Goal: Task Accomplishment & Management: Manage account settings

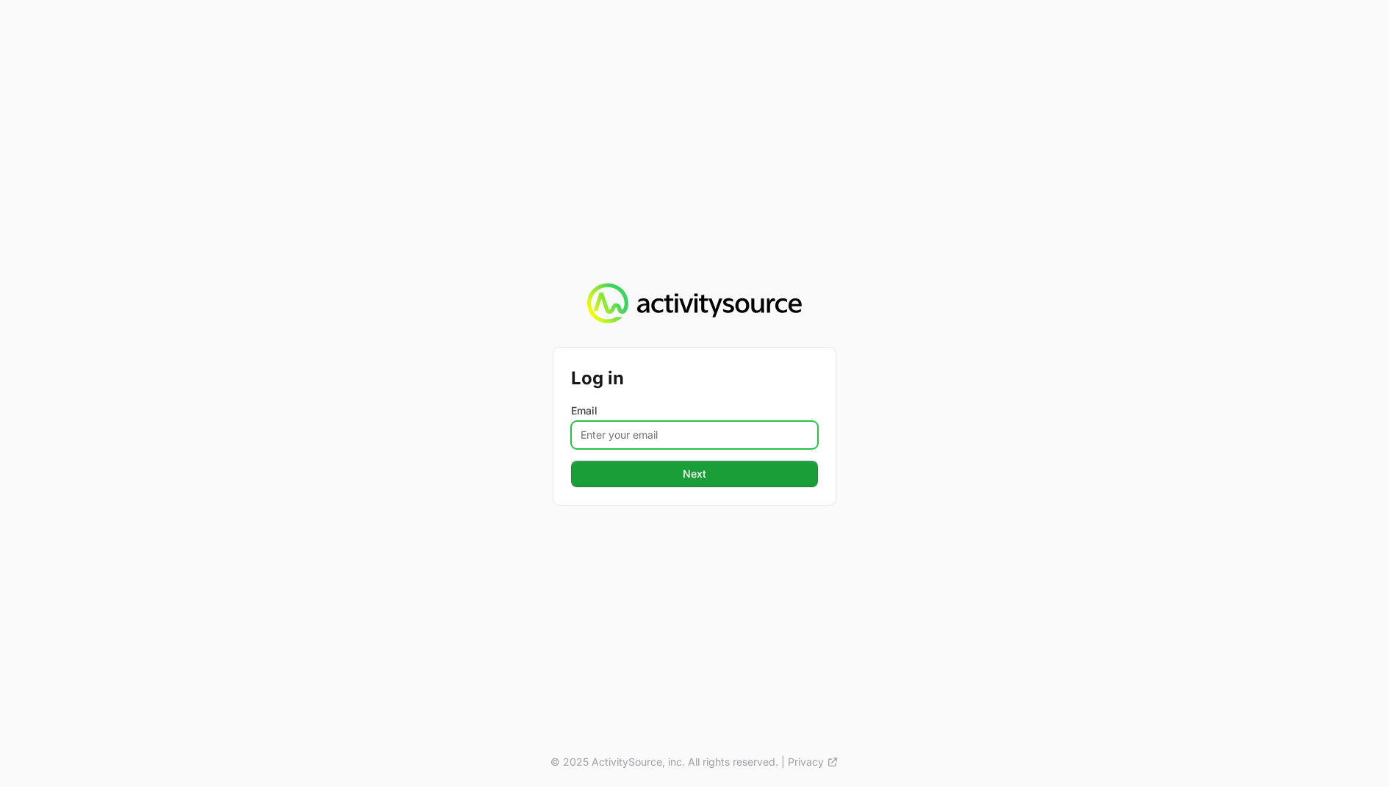
click at [640, 441] on input "Email" at bounding box center [694, 435] width 247 height 28
type input "[EMAIL_ADDRESS][DOMAIN_NAME]"
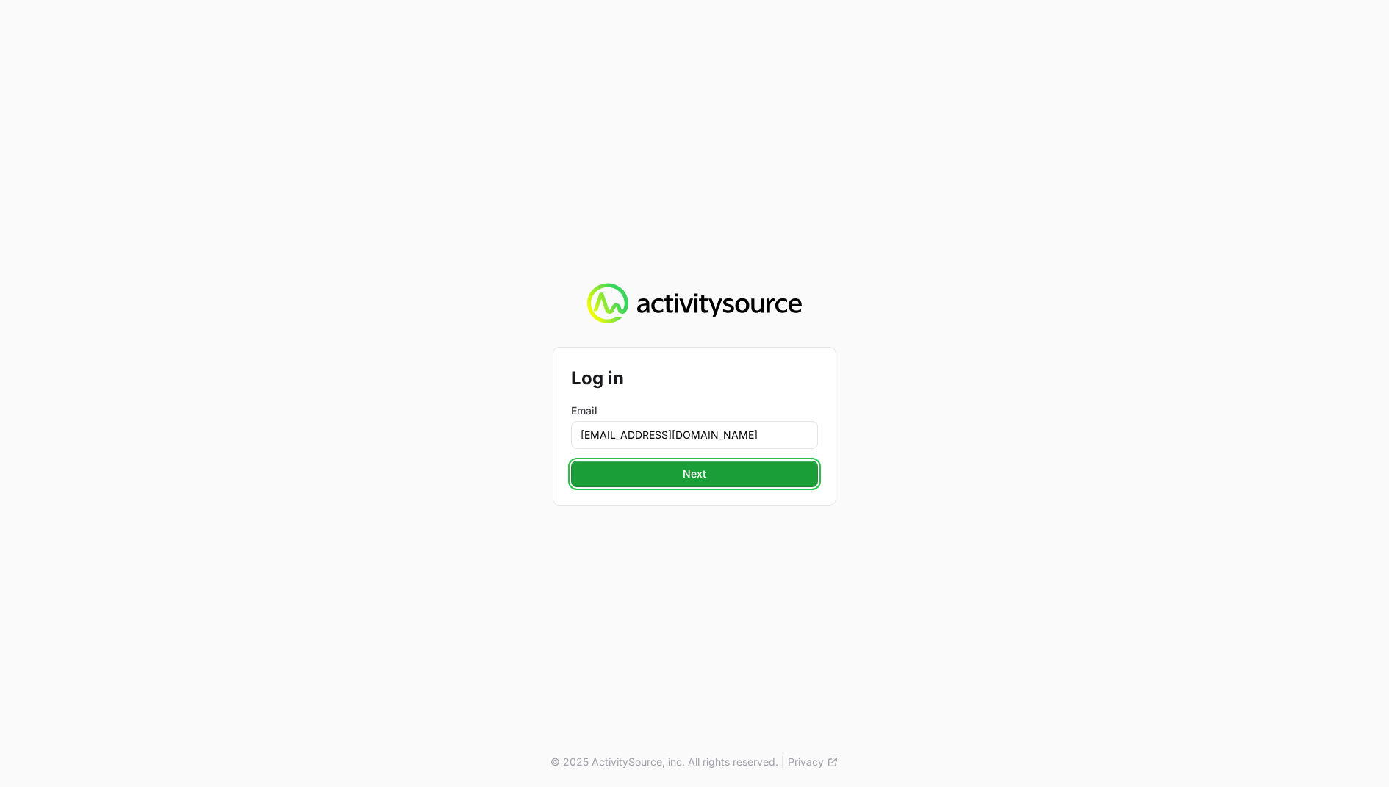
drag, startPoint x: 670, startPoint y: 469, endPoint x: 669, endPoint y: 456, distance: 12.5
click at [670, 469] on span "Next" at bounding box center [694, 474] width 229 height 18
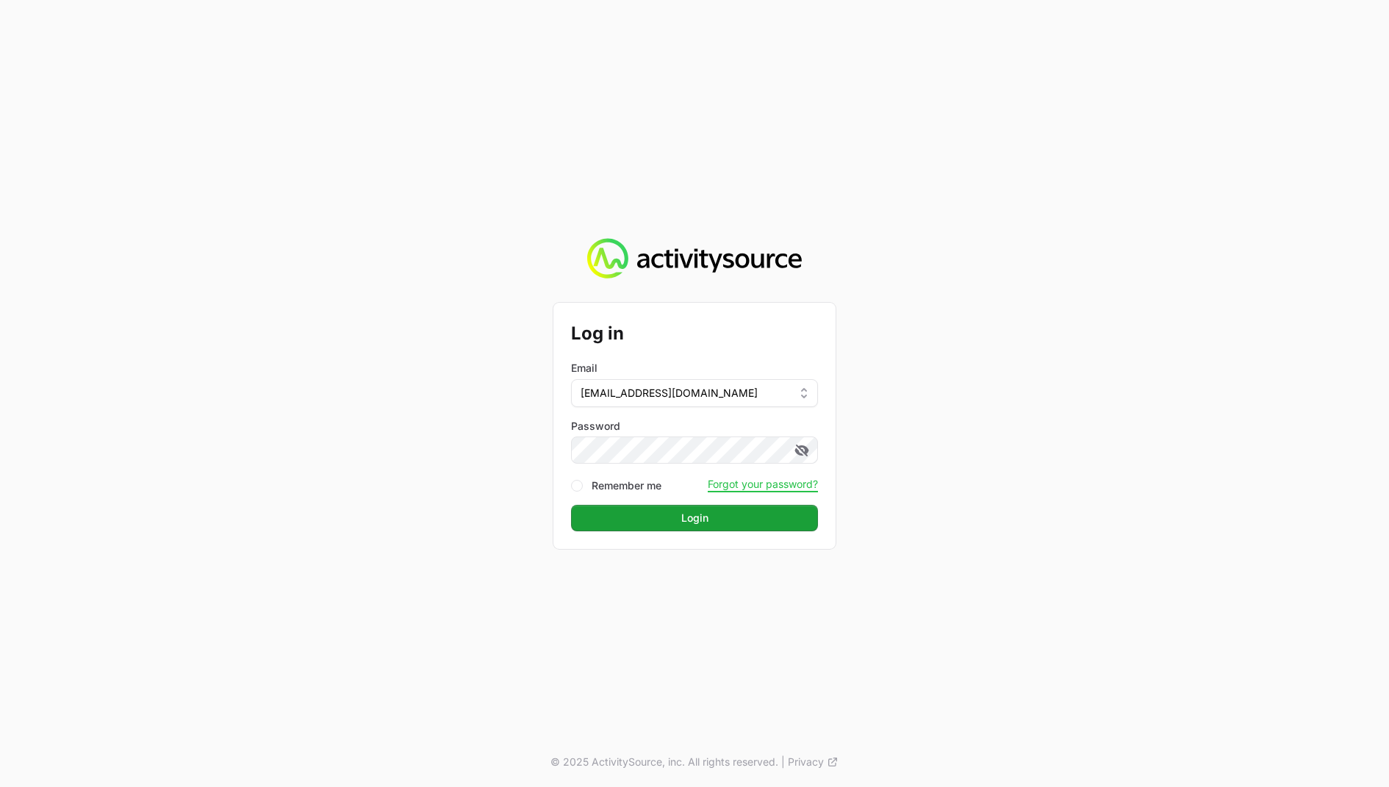
click at [571, 505] on button "Login Login" at bounding box center [694, 518] width 247 height 26
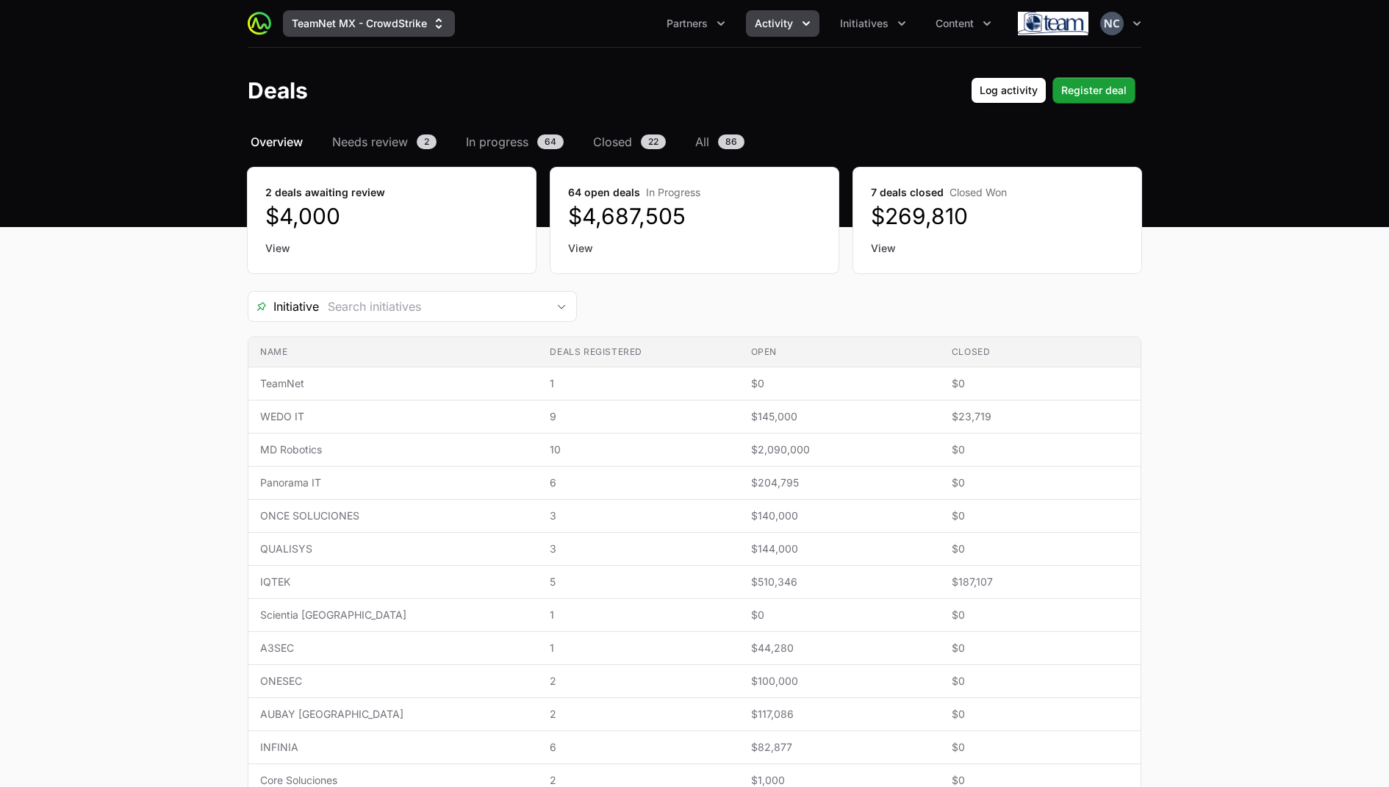
click at [370, 24] on button "TeamNet MX - CrowdStrike" at bounding box center [369, 23] width 172 height 26
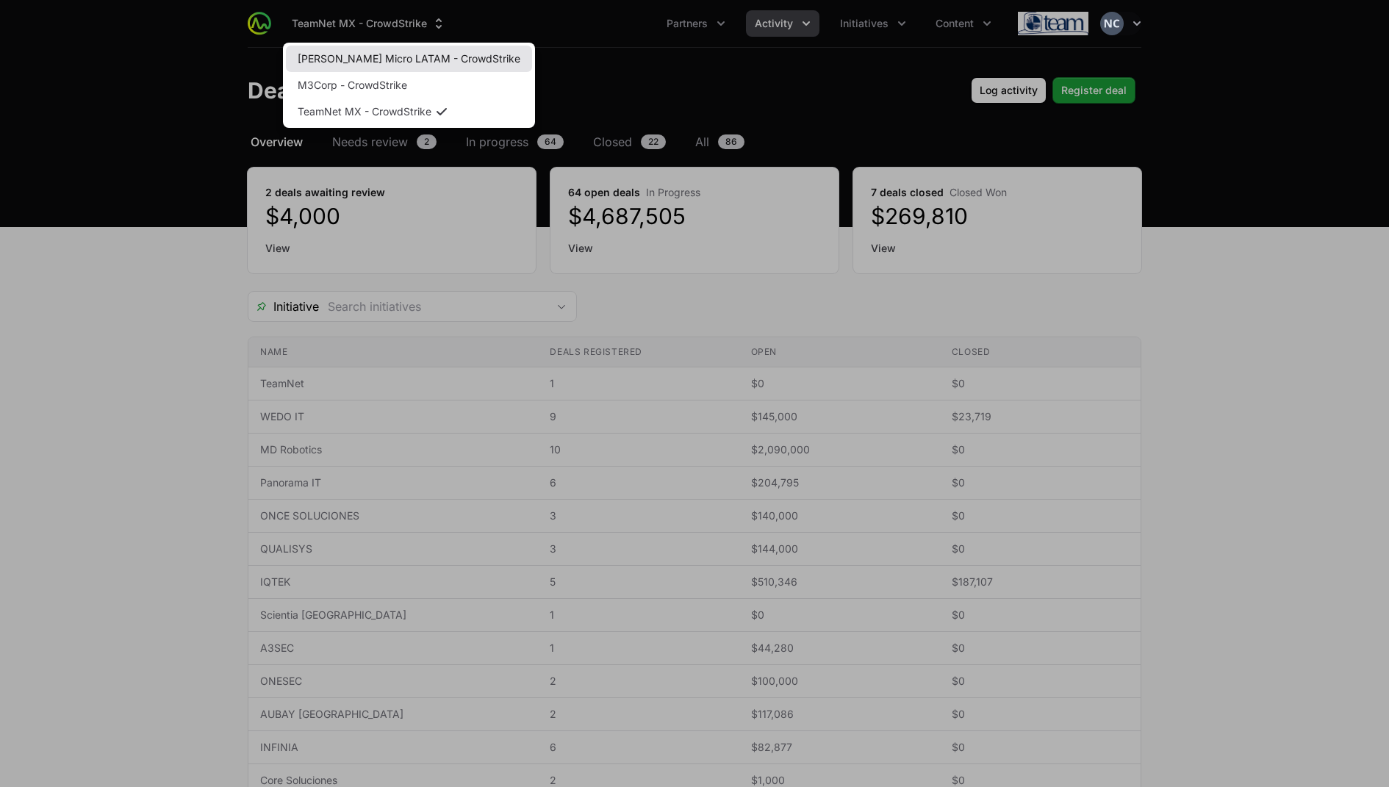
click at [442, 55] on link "Ingram Micro LATAM - CrowdStrike" at bounding box center [409, 59] width 246 height 26
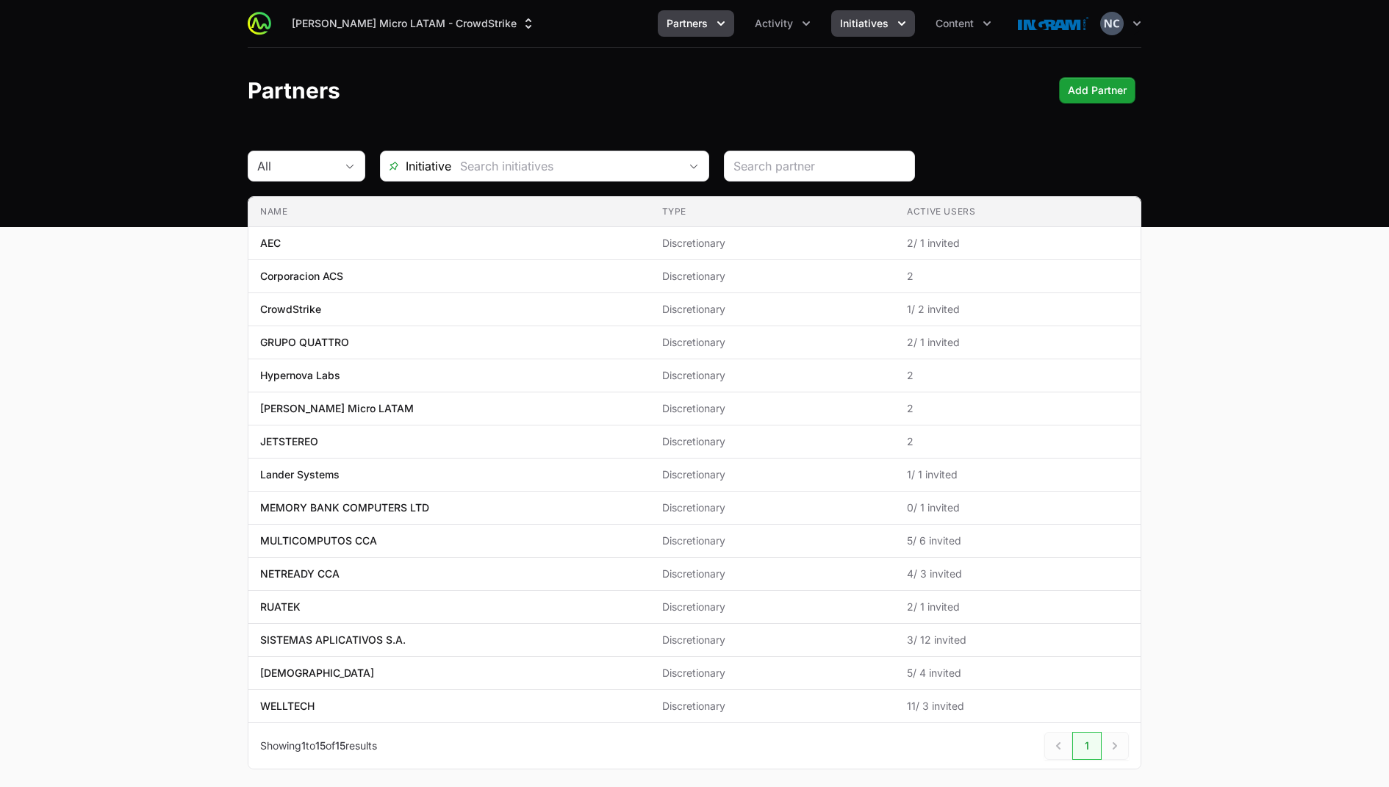
click at [683, 26] on span "Initiatives" at bounding box center [864, 23] width 49 height 15
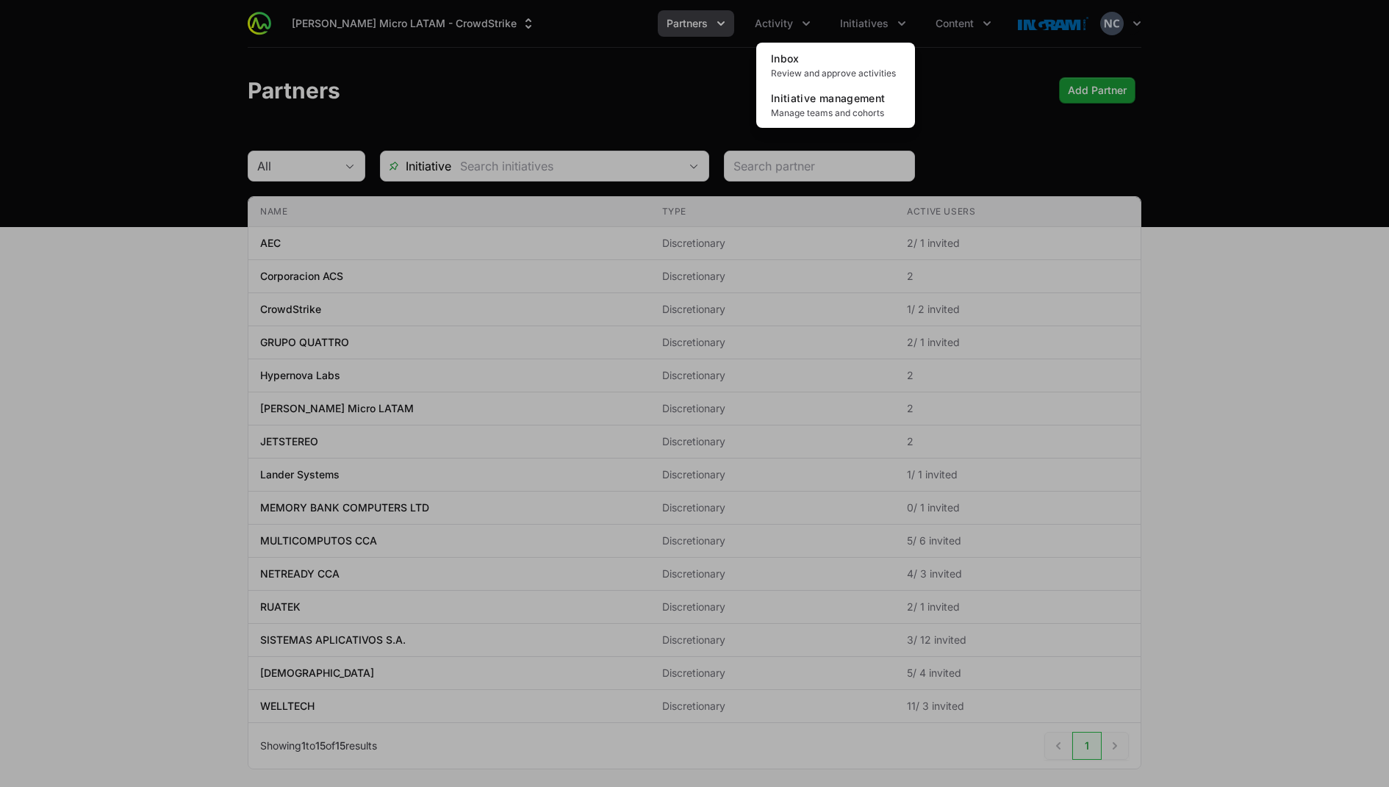
click at [683, 26] on div "Initiatives menu" at bounding box center [694, 393] width 1389 height 787
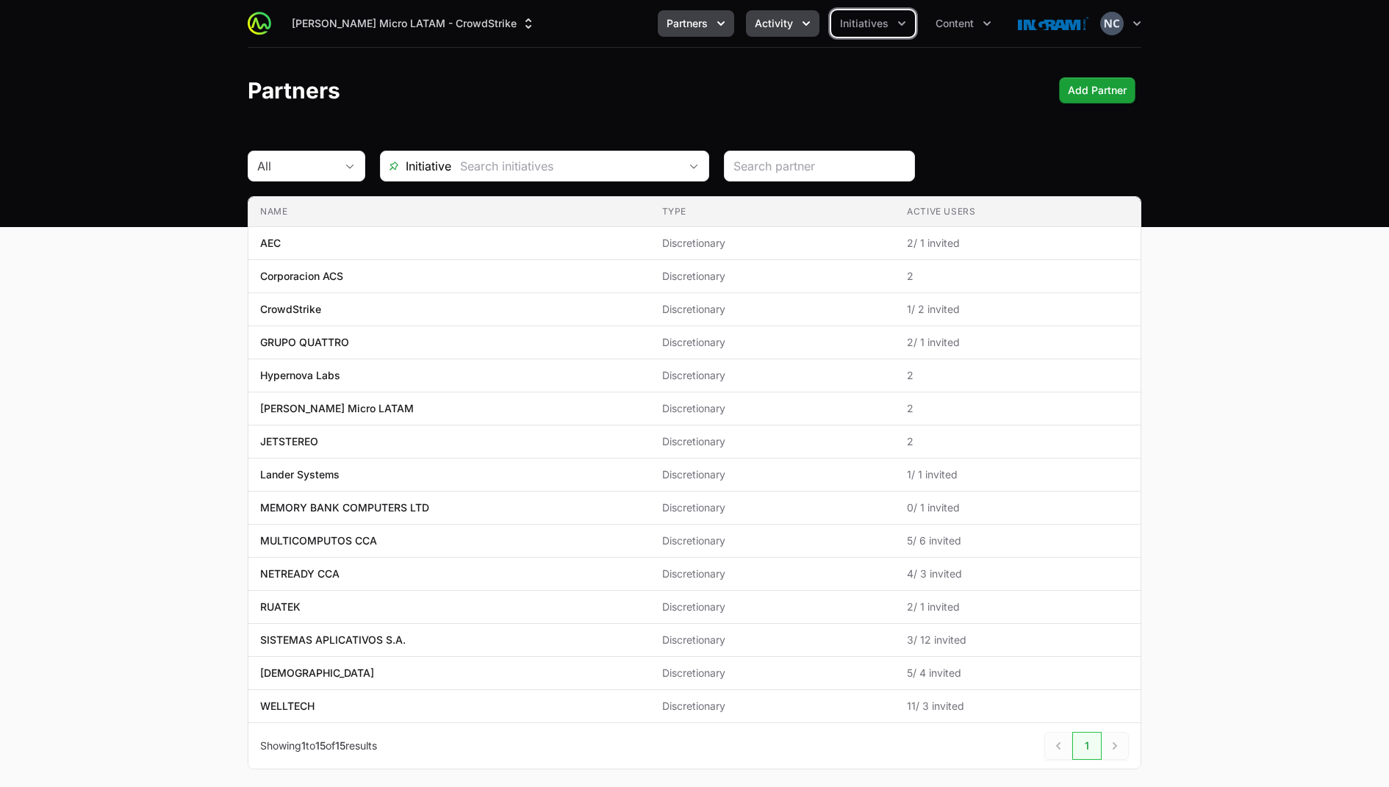
click at [683, 24] on span "Activity" at bounding box center [774, 23] width 38 height 15
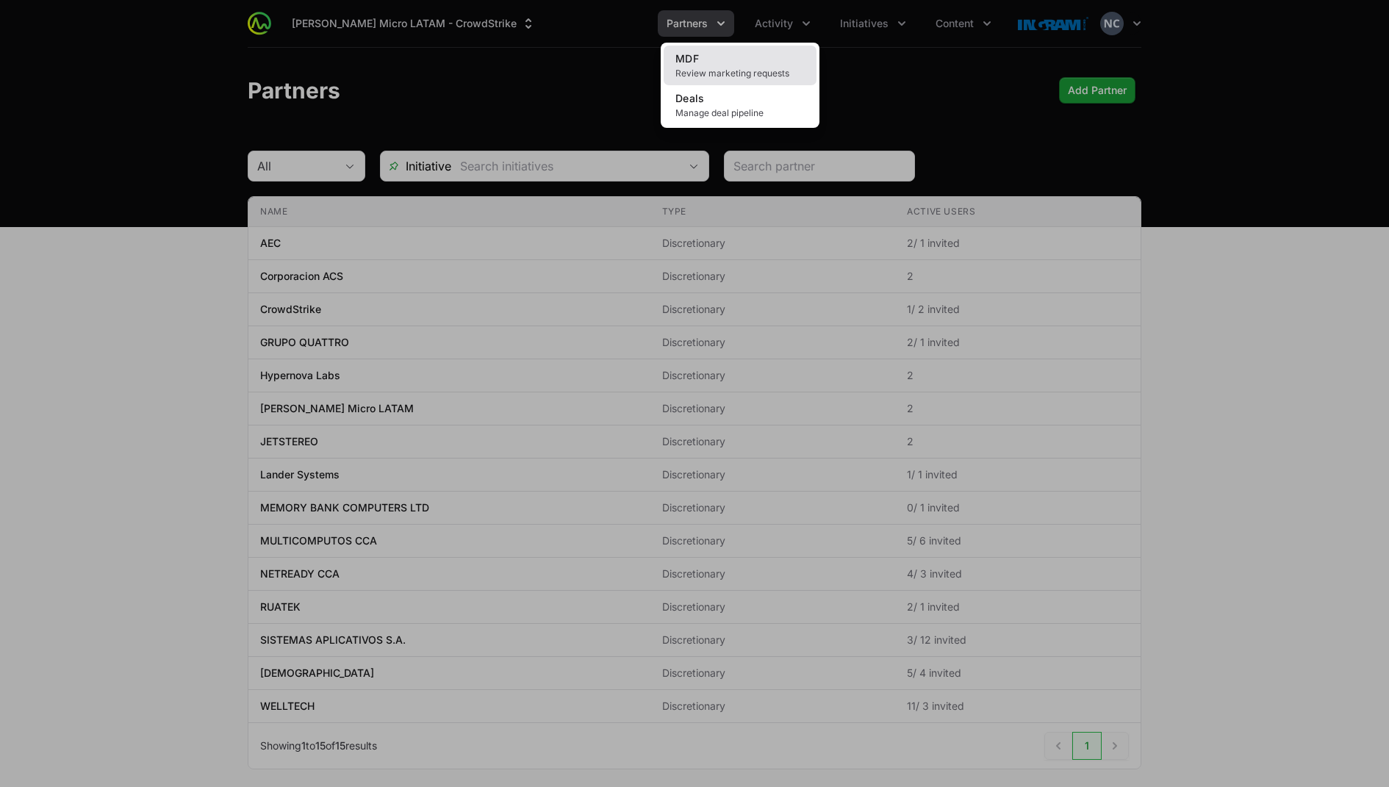
click at [683, 68] on span "Review marketing requests" at bounding box center [739, 74] width 129 height 12
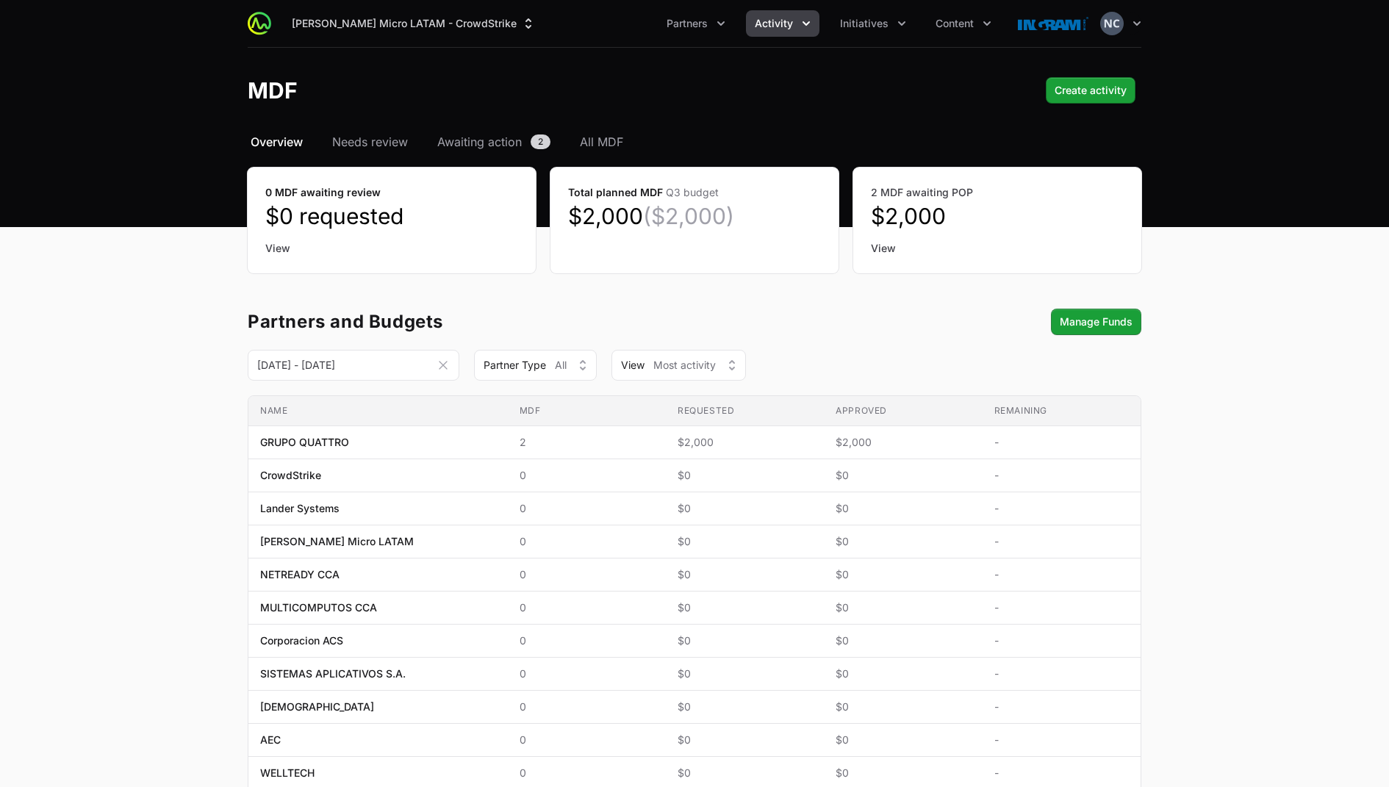
click at [683, 24] on span "Activity" at bounding box center [774, 23] width 38 height 15
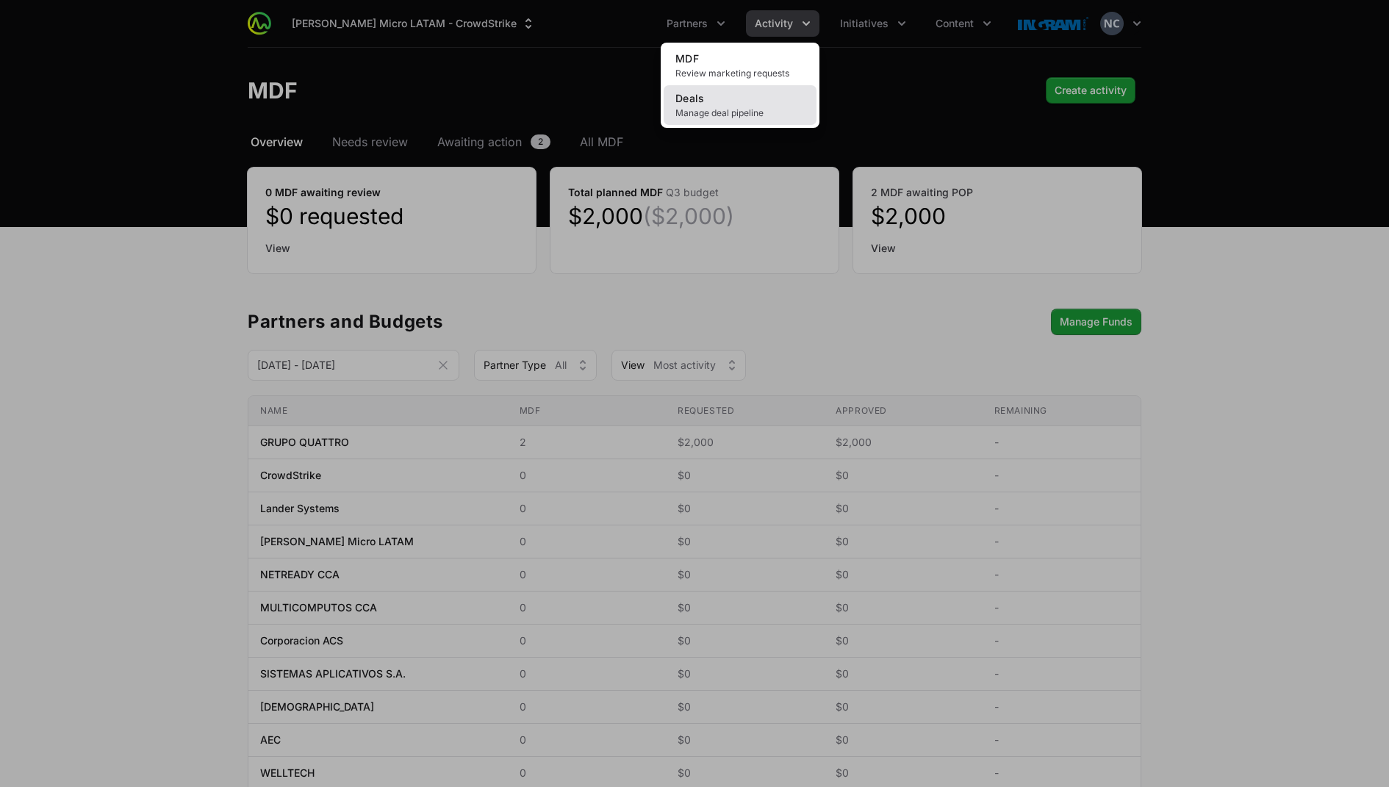
click at [683, 101] on link "Deals Manage deal pipeline" at bounding box center [740, 105] width 153 height 40
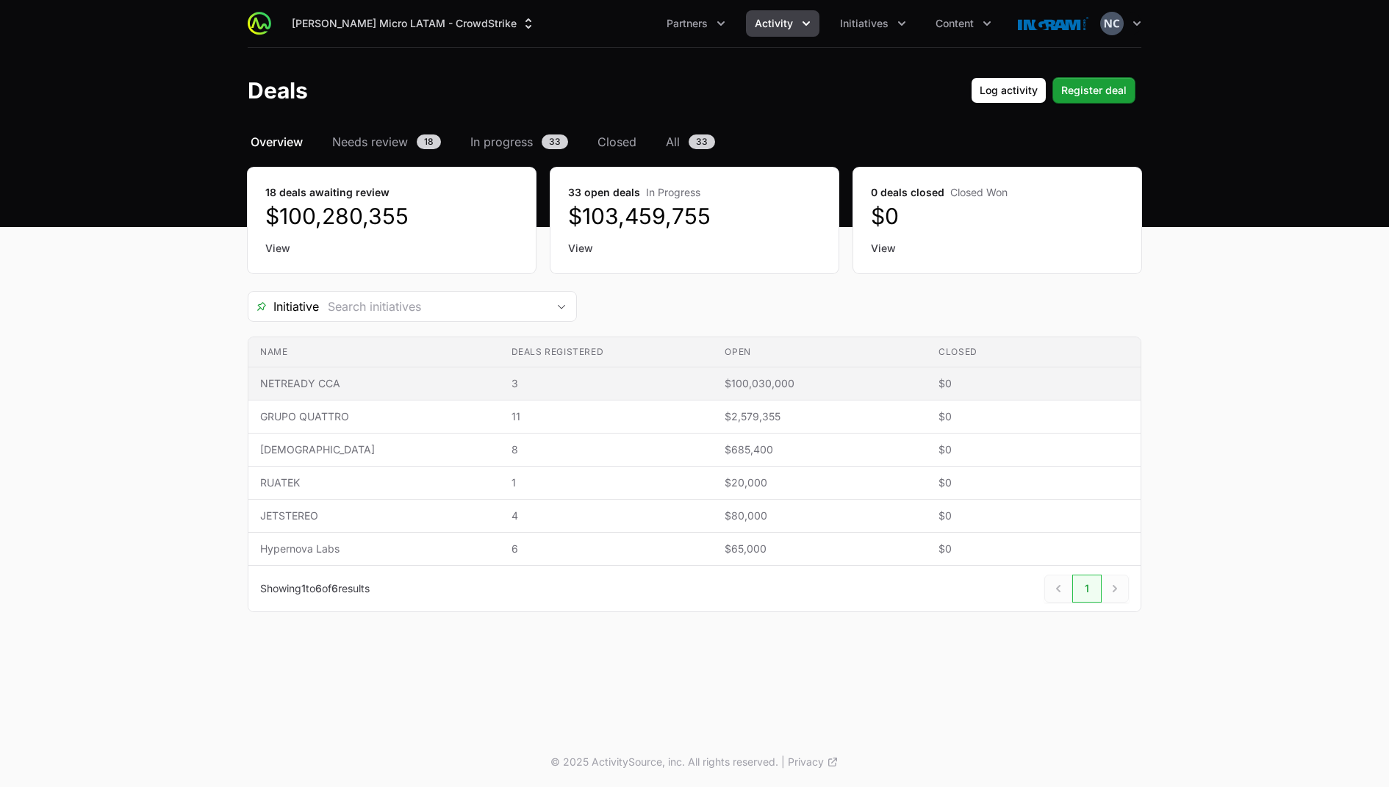
click at [299, 383] on span "NETREADY CCA" at bounding box center [374, 383] width 228 height 15
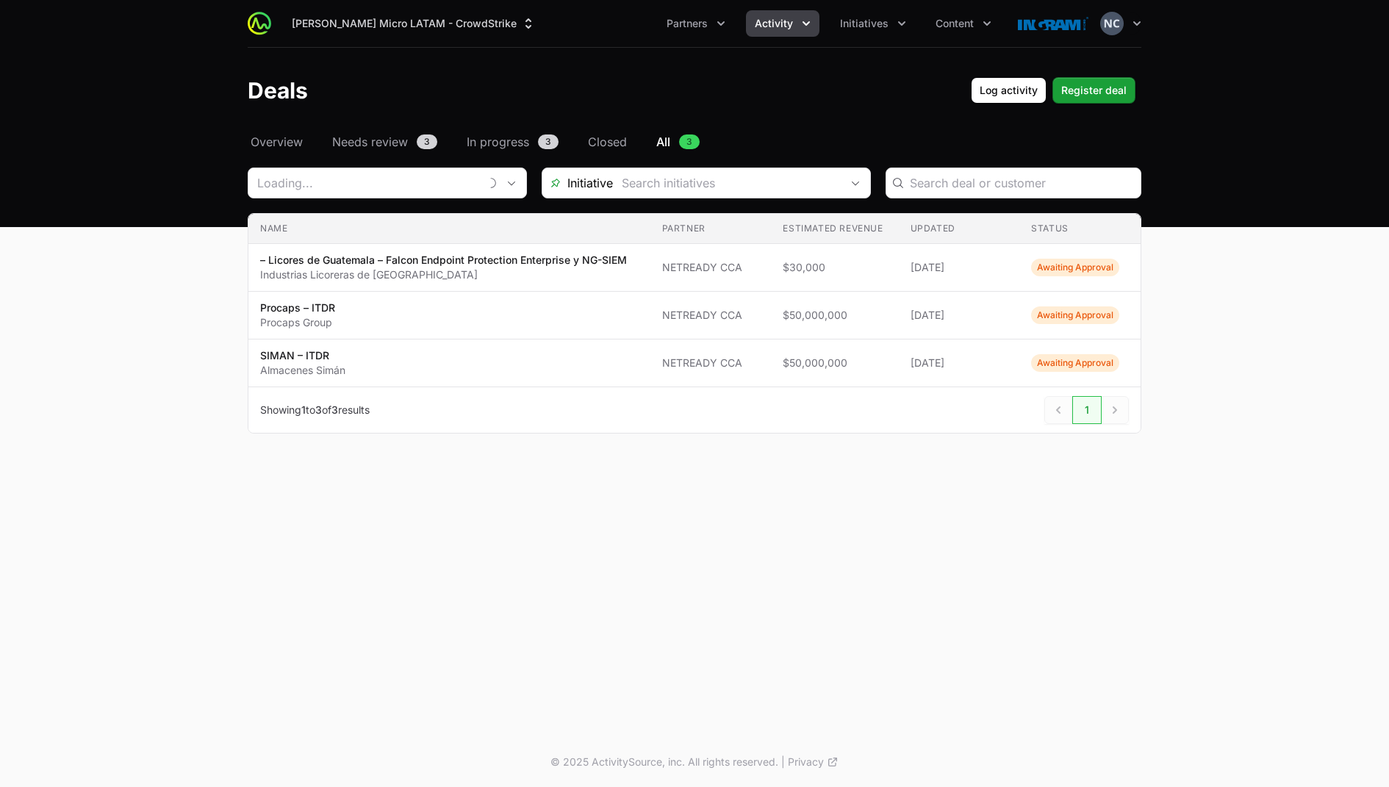
type input "NETREADY CCA"
